Goal: Task Accomplishment & Management: Manage account settings

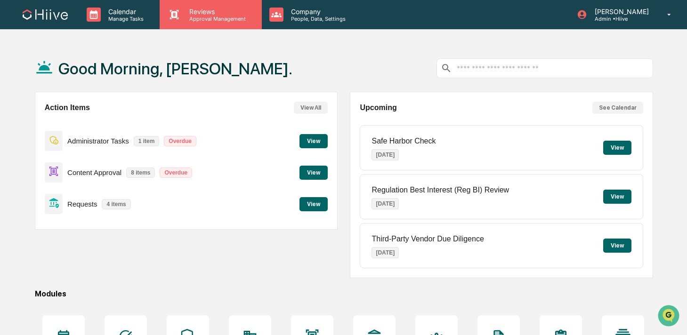
click at [189, 18] on p "Approval Management" at bounding box center [216, 19] width 69 height 7
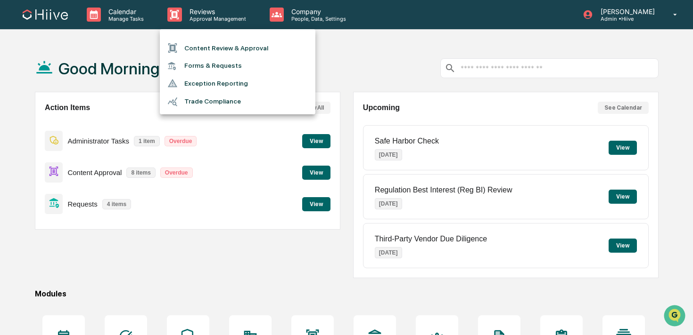
click at [196, 53] on li "Content Review & Approval" at bounding box center [237, 48] width 155 height 18
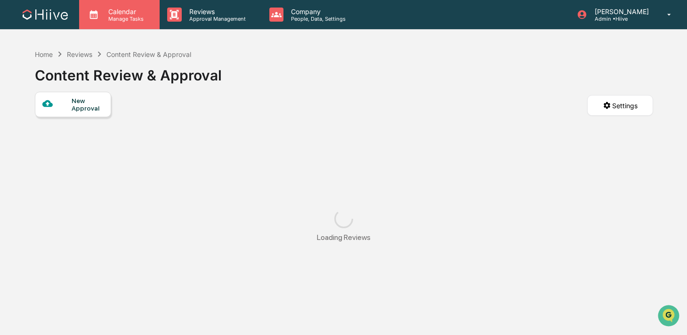
click at [132, 22] on div "Calendar Manage Tasks" at bounding box center [119, 14] width 81 height 29
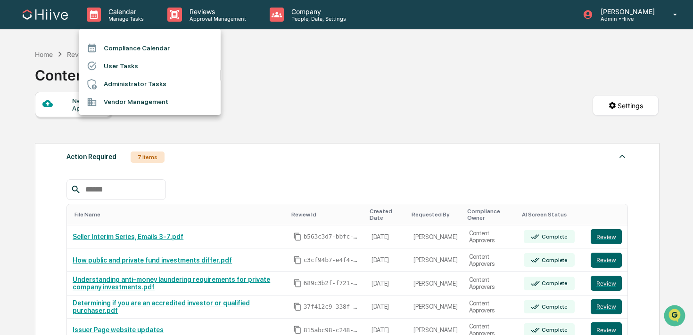
click at [263, 104] on div at bounding box center [346, 167] width 693 height 335
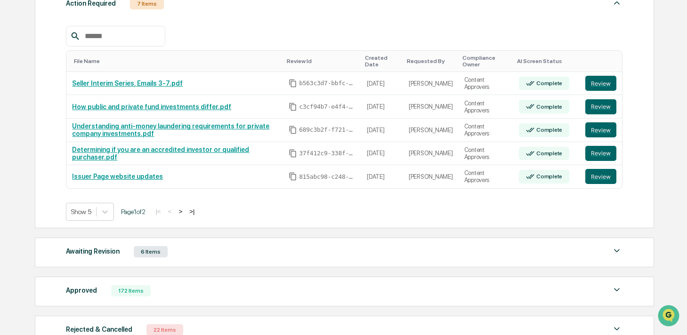
scroll to position [158, 0]
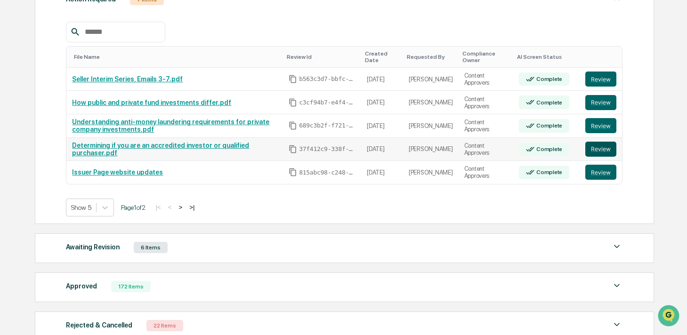
click at [604, 150] on button "Review" at bounding box center [601, 149] width 31 height 15
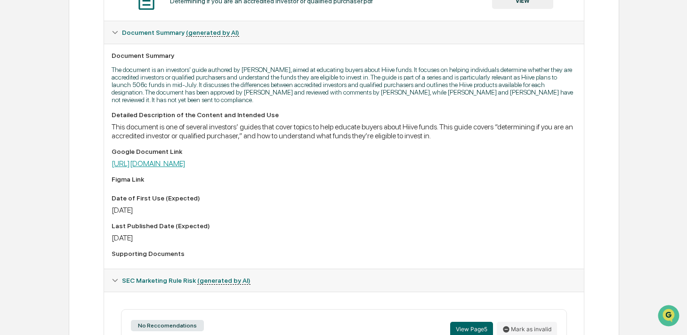
click at [186, 164] on link "https://docs.google.com/document/d/1hIssZJKxWg5Uy4pemFjUkIm6v6SuWlBUK7HAiEDddH8…" at bounding box center [149, 163] width 74 height 9
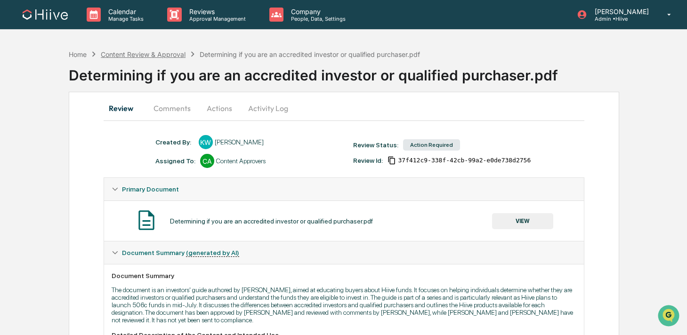
click at [171, 54] on div "Content Review & Approval" at bounding box center [143, 54] width 85 height 8
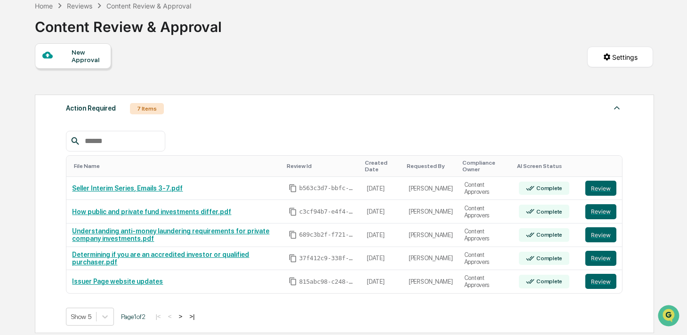
scroll to position [90, 0]
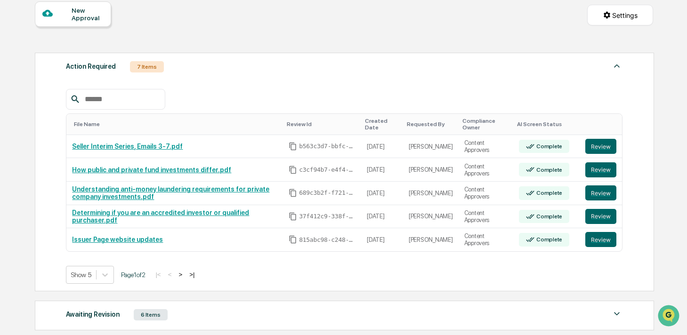
click at [185, 276] on button ">" at bounding box center [180, 275] width 9 height 8
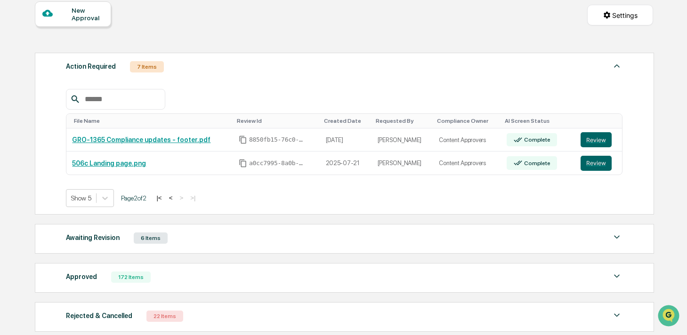
click at [178, 238] on div "Awaiting Revision 6 Items" at bounding box center [344, 238] width 557 height 13
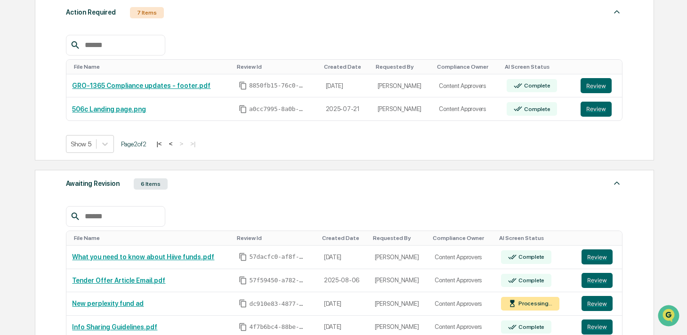
scroll to position [224, 0]
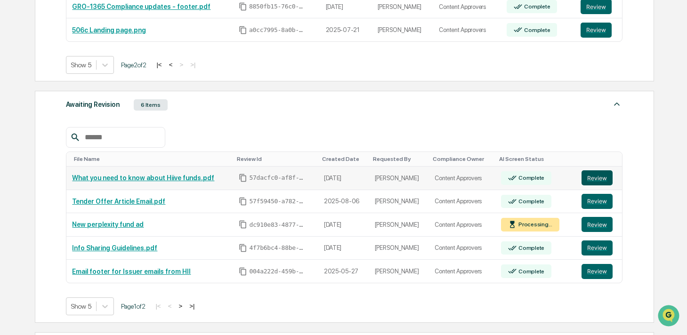
click at [592, 178] on button "Review" at bounding box center [597, 178] width 31 height 15
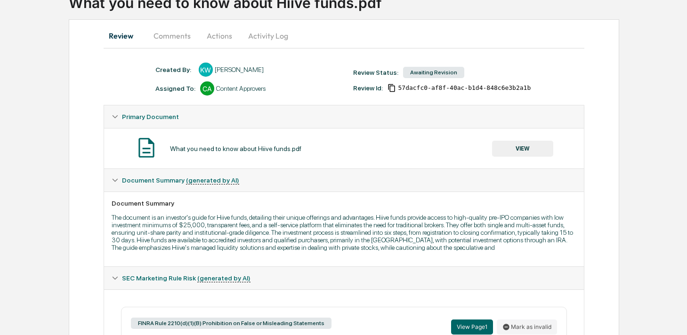
scroll to position [175, 0]
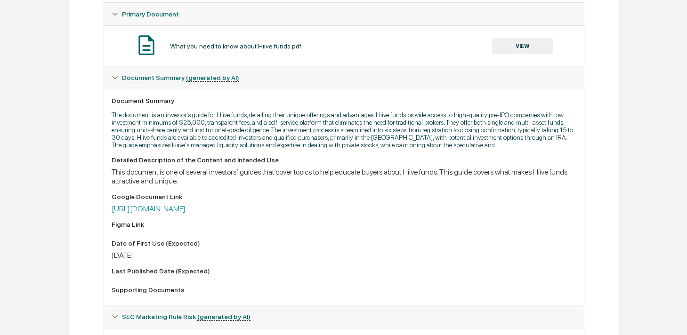
click at [186, 213] on link "https://docs.google.com/document/d/1A8RbI3Neipf2wI7A4nMeVTTpy2gqG73htVkEtKWgSFg…" at bounding box center [149, 209] width 74 height 9
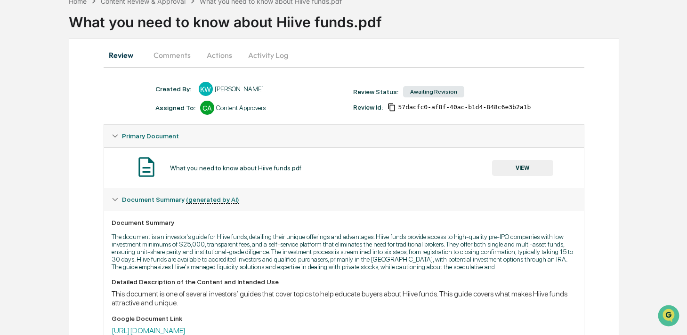
scroll to position [0, 0]
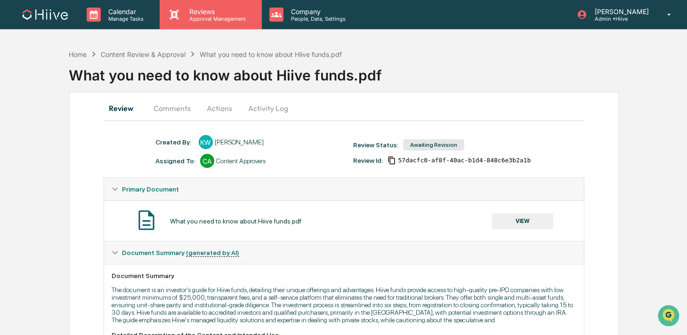
click at [184, 19] on p "Approval Management" at bounding box center [216, 19] width 69 height 7
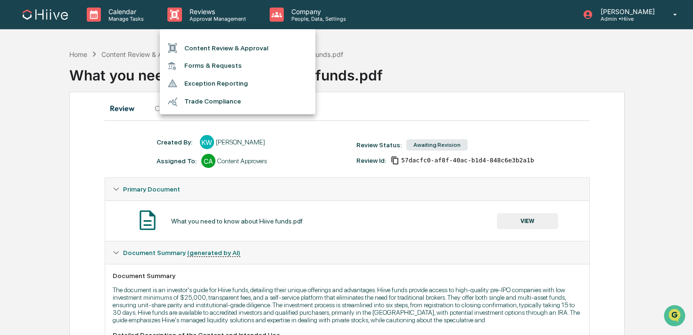
click at [185, 46] on li "Content Review & Approval" at bounding box center [237, 48] width 155 height 18
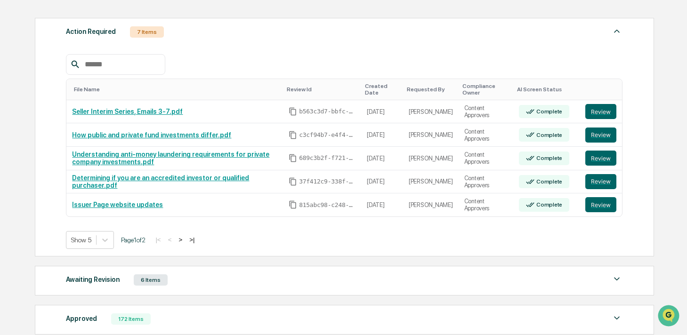
scroll to position [133, 0]
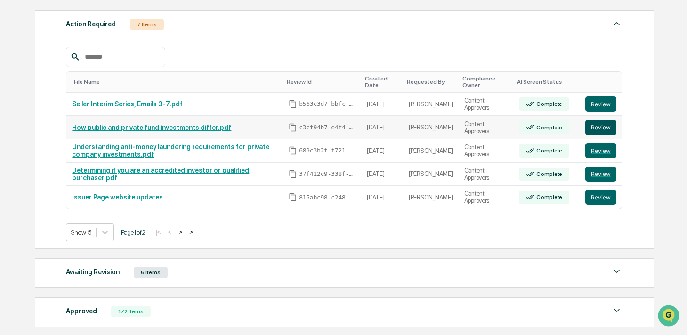
click at [608, 128] on button "Review" at bounding box center [601, 127] width 31 height 15
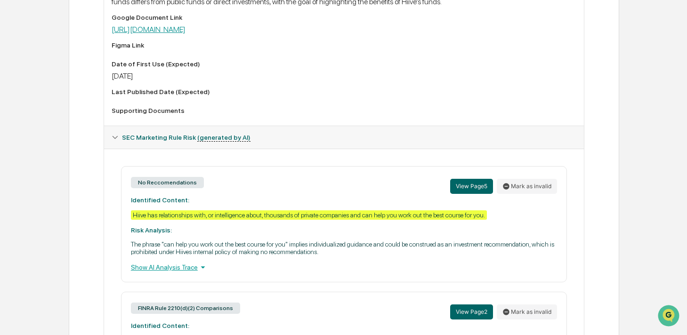
click at [186, 33] on link "[URL][DOMAIN_NAME]" at bounding box center [149, 29] width 74 height 9
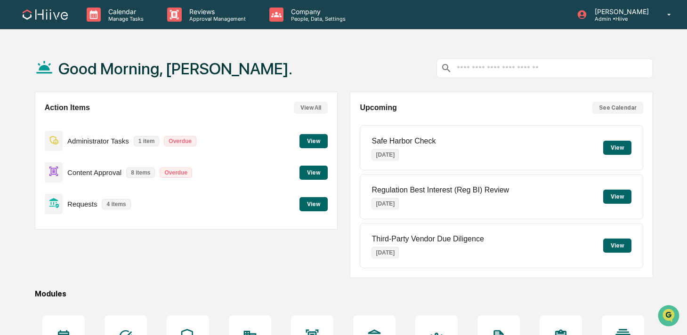
click at [319, 173] on button "View" at bounding box center [314, 173] width 28 height 14
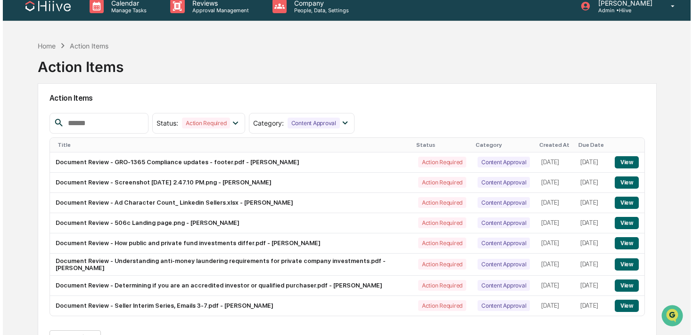
scroll to position [4, 0]
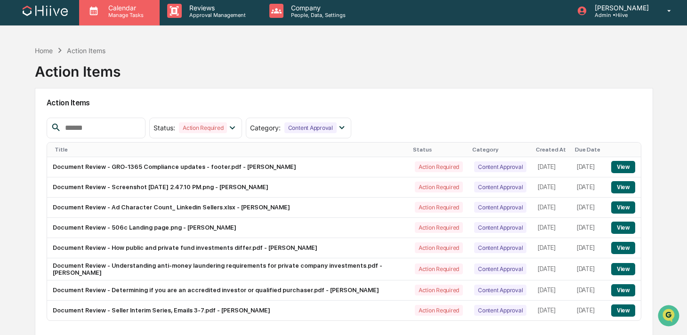
click at [135, 14] on p "Manage Tasks" at bounding box center [125, 15] width 48 height 7
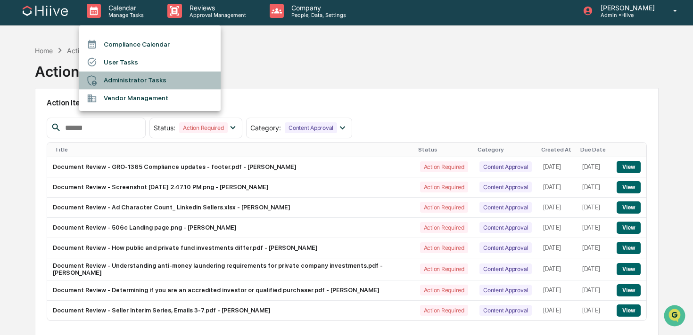
click at [130, 80] on li "Administrator Tasks" at bounding box center [149, 81] width 141 height 18
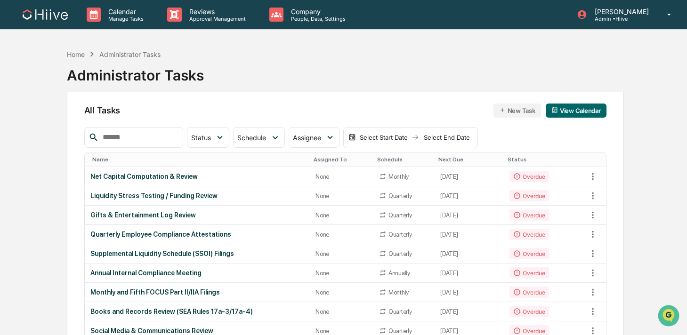
scroll to position [7, 0]
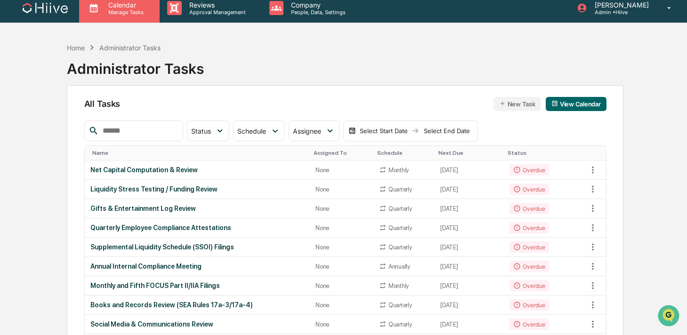
click at [109, 15] on p "Manage Tasks" at bounding box center [125, 12] width 48 height 7
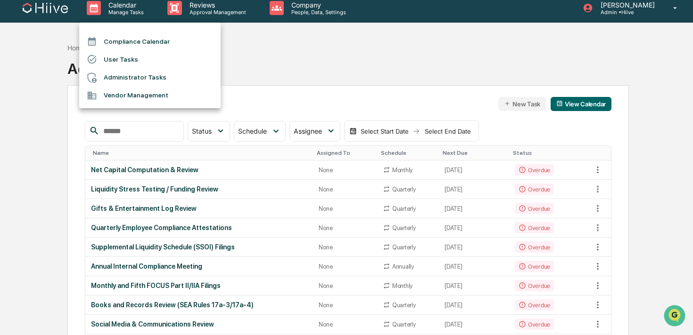
click at [114, 60] on li "User Tasks" at bounding box center [149, 59] width 141 height 18
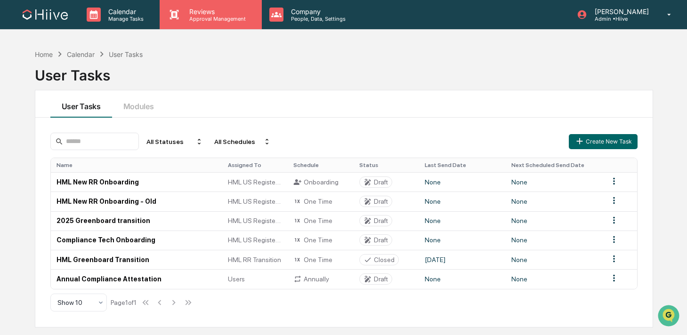
click at [190, 16] on p "Approval Management" at bounding box center [216, 19] width 69 height 7
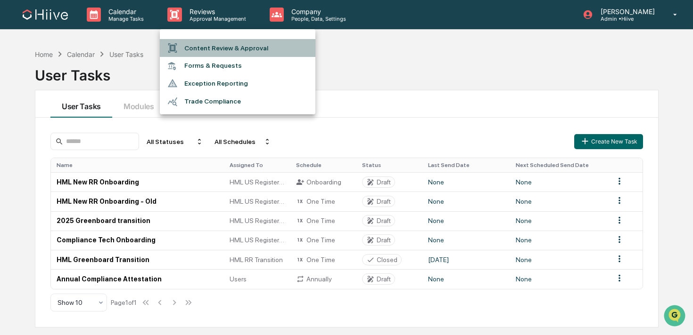
click at [190, 46] on li "Content Review & Approval" at bounding box center [237, 48] width 155 height 18
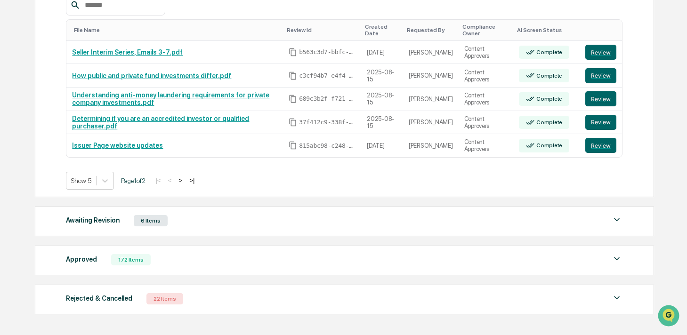
scroll to position [186, 0]
